Goal: Task Accomplishment & Management: Manage account settings

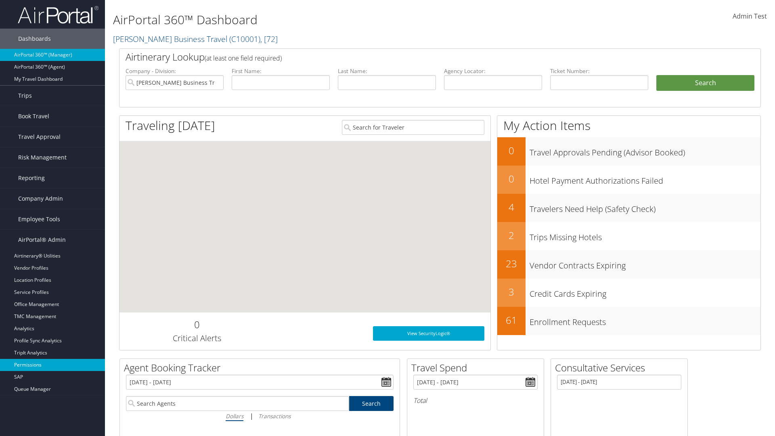
click at [52, 365] on link "Permissions" at bounding box center [52, 365] width 105 height 12
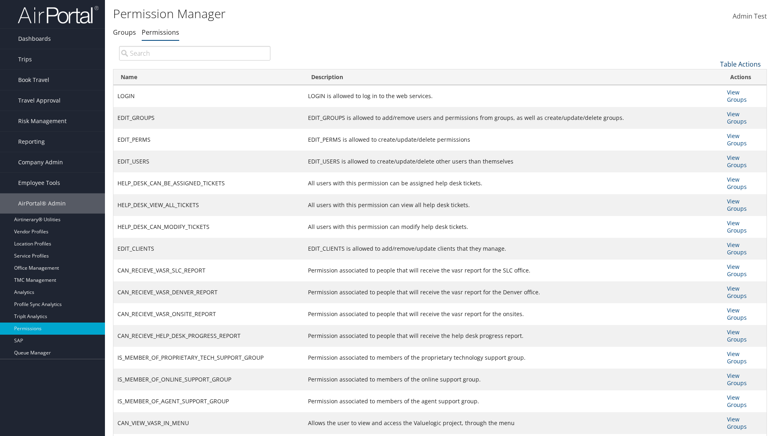
click at [741, 64] on link "Table Actions" at bounding box center [740, 64] width 41 height 9
